Goal: Information Seeking & Learning: Learn about a topic

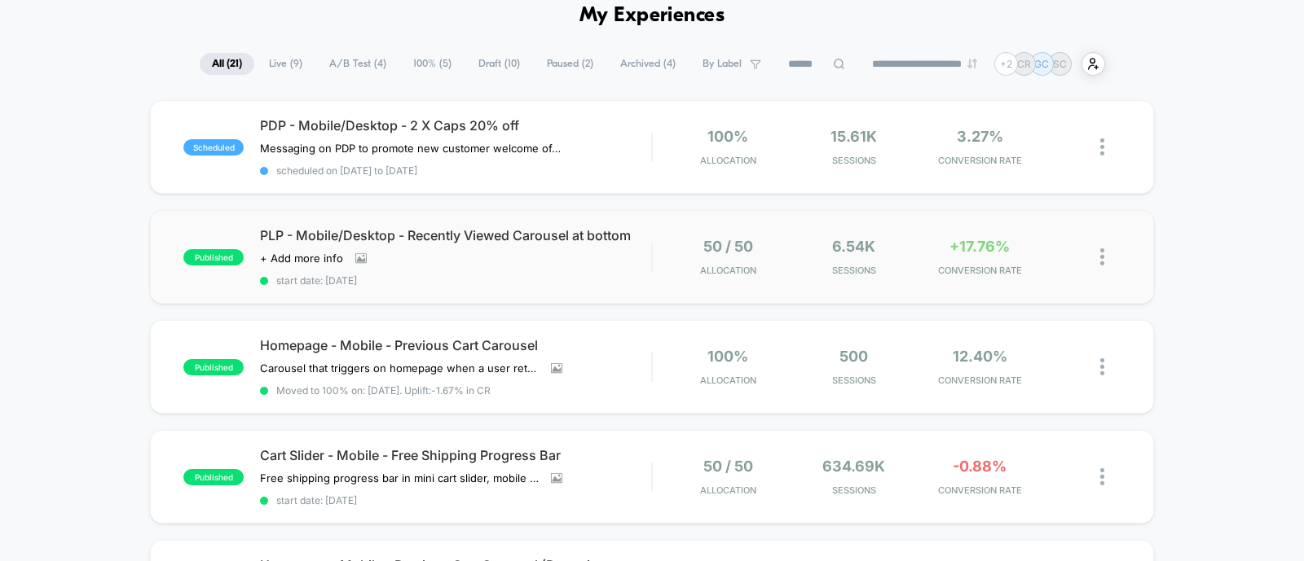
scroll to position [78, 0]
click at [956, 247] on span "+17.76%" at bounding box center [979, 245] width 60 height 17
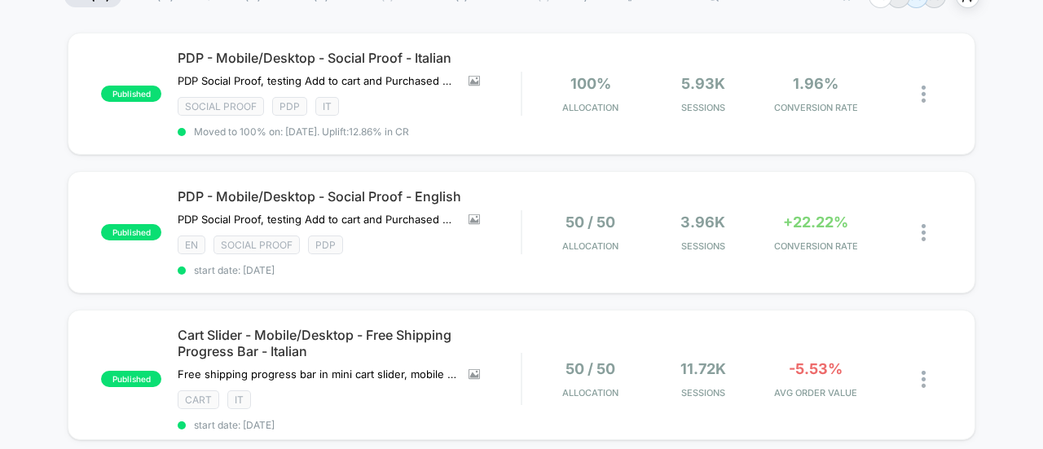
scroll to position [146, 0]
click at [820, 220] on span "+22.22%" at bounding box center [815, 221] width 65 height 17
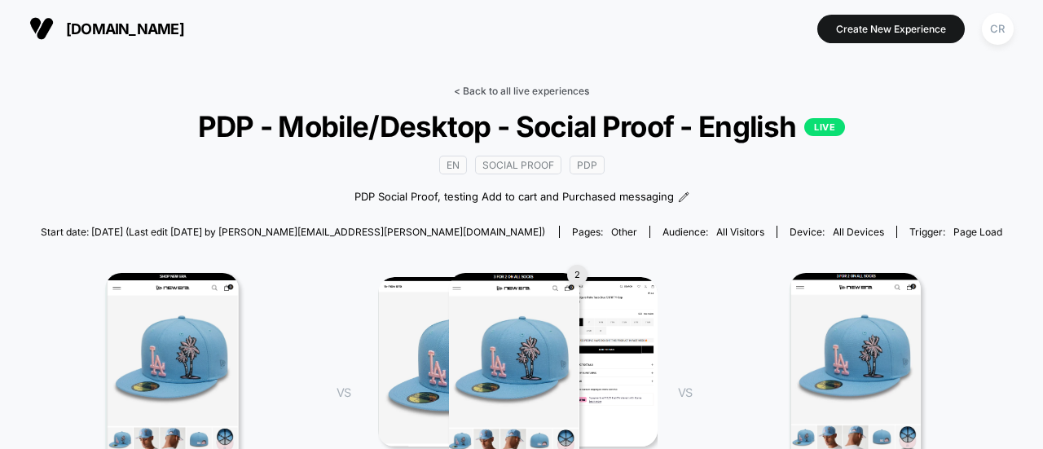
click at [520, 87] on link "< Back to all live experiences" at bounding box center [521, 91] width 135 height 12
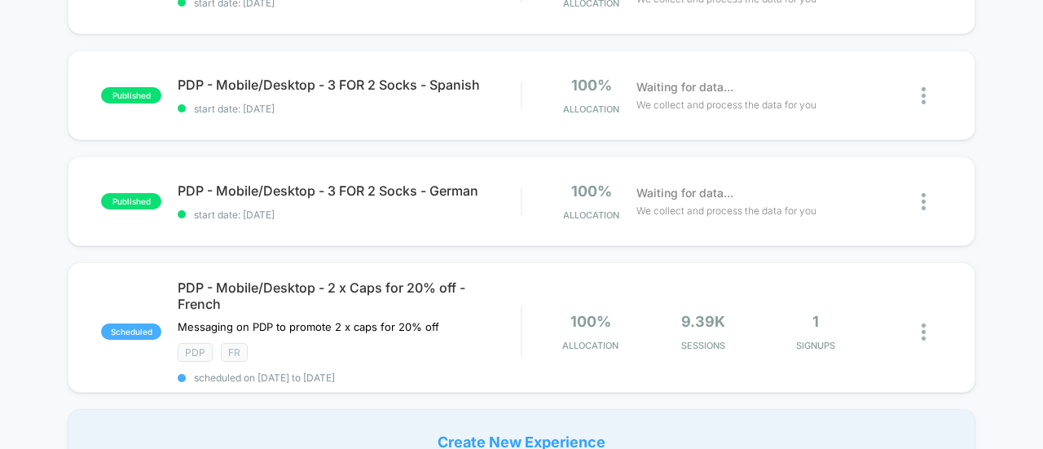
scroll to position [1348, 0]
click at [717, 208] on span "We collect and process the data for you" at bounding box center [726, 211] width 180 height 15
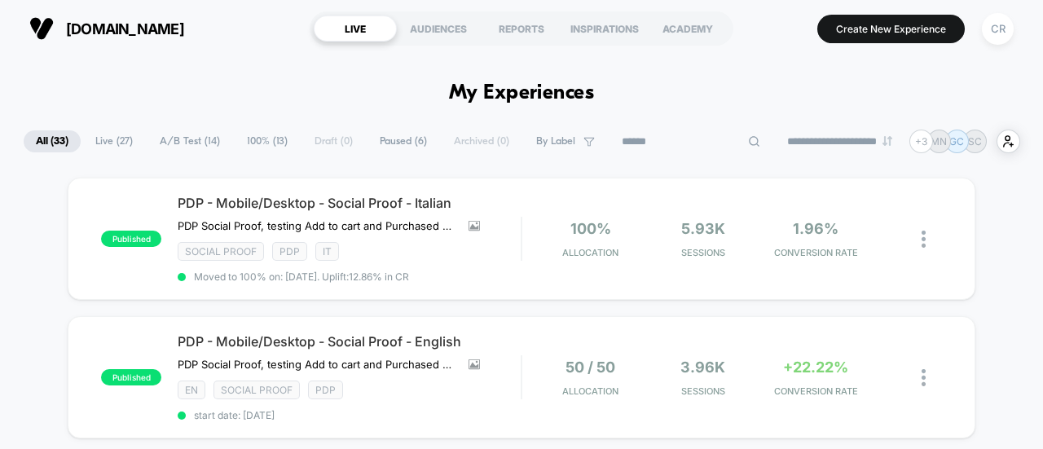
click at [671, 144] on input at bounding box center [690, 142] width 163 height 20
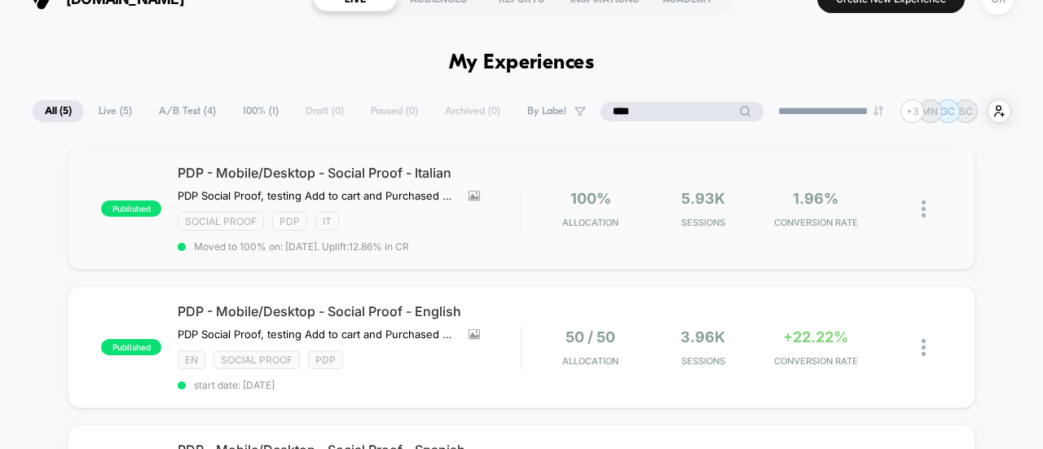
scroll to position [77, 0]
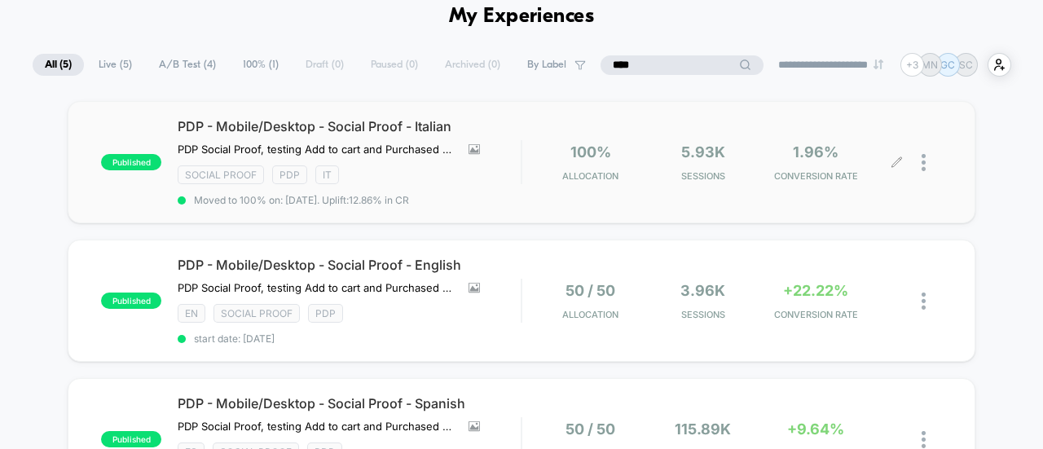
type input "****"
click at [794, 155] on span "1.96%" at bounding box center [816, 151] width 46 height 17
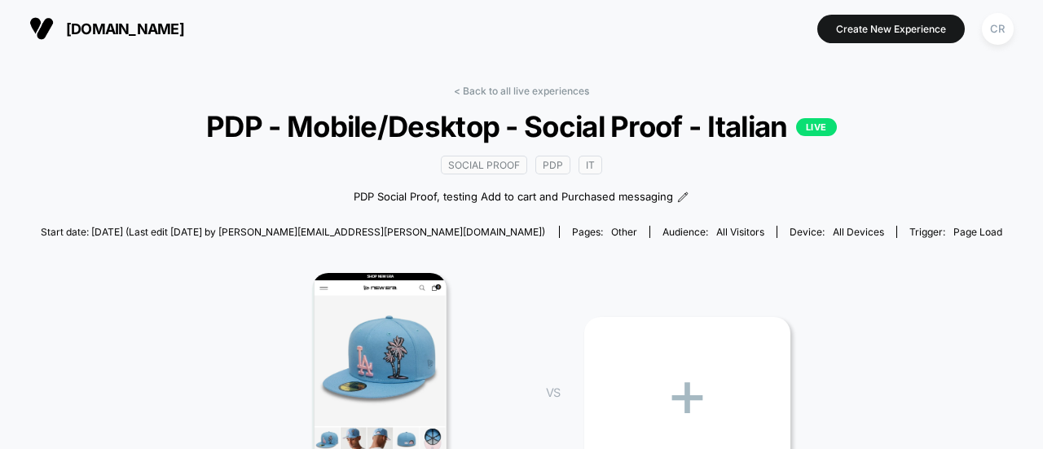
click at [166, 33] on span "[DOMAIN_NAME]" at bounding box center [125, 28] width 118 height 17
